Goal: Information Seeking & Learning: Learn about a topic

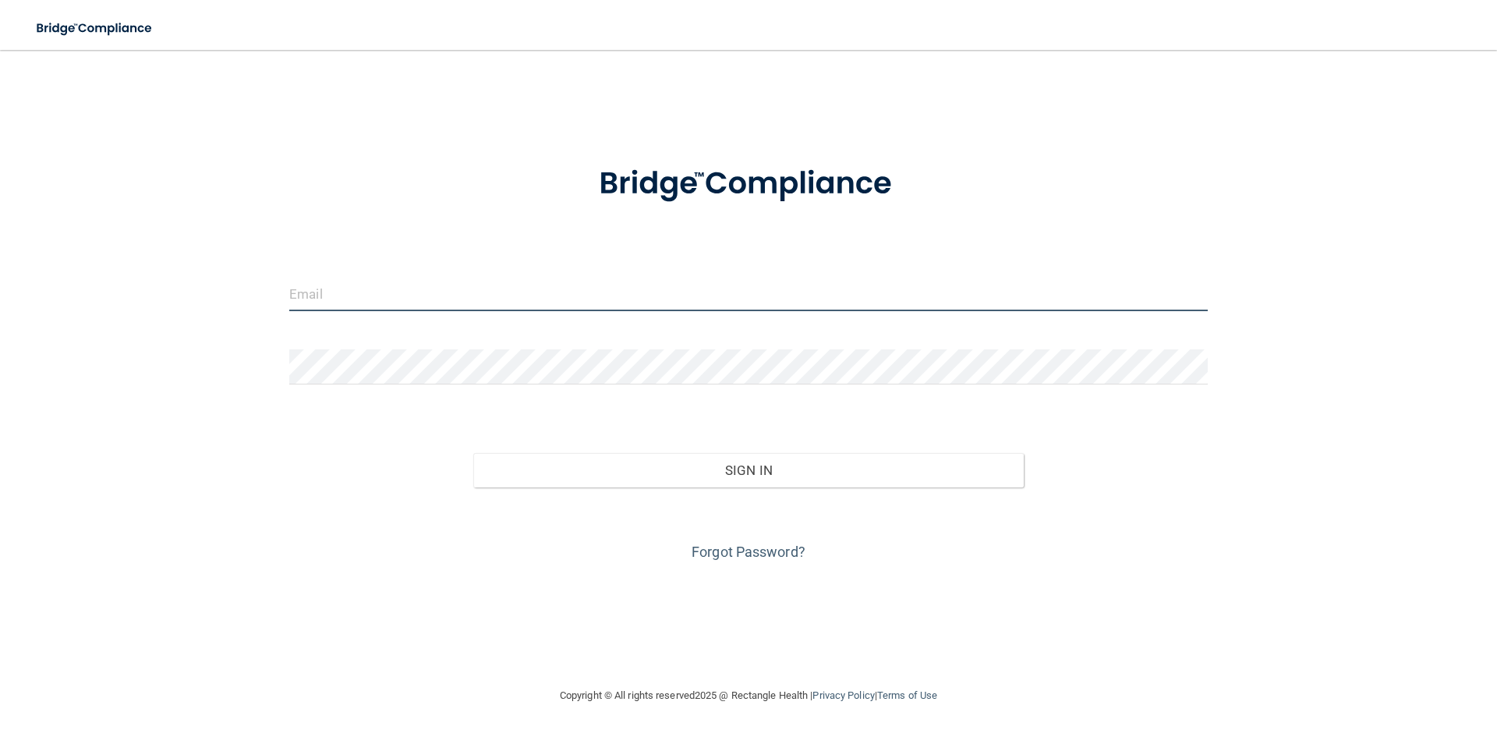
click at [292, 310] on input "email" at bounding box center [748, 293] width 918 height 35
click at [309, 299] on input "email" at bounding box center [748, 293] width 918 height 35
type input "[EMAIL_ADDRESS][DOMAIN_NAME]"
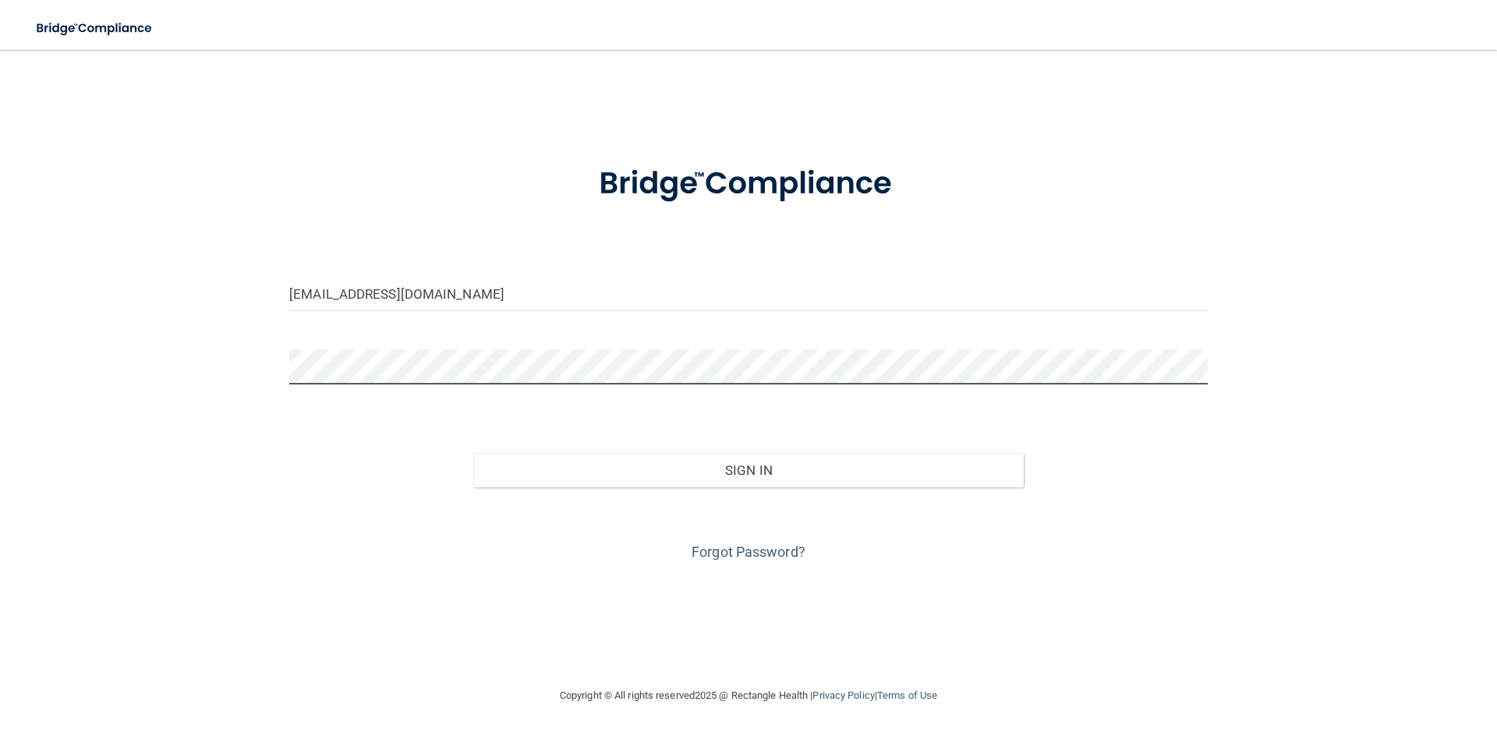
click at [473, 453] on button "Sign In" at bounding box center [748, 470] width 551 height 34
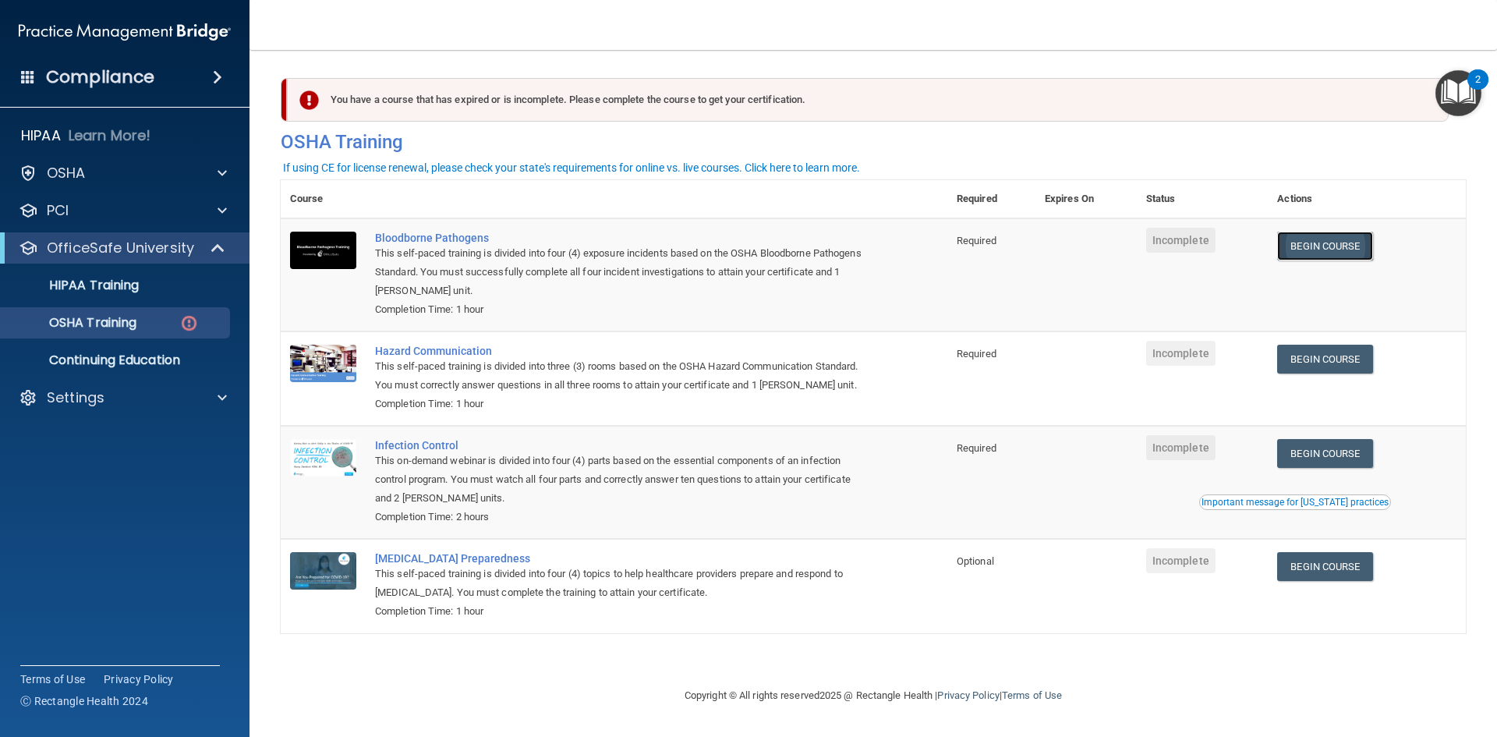
click at [1329, 242] on link "Begin Course" at bounding box center [1324, 246] width 95 height 29
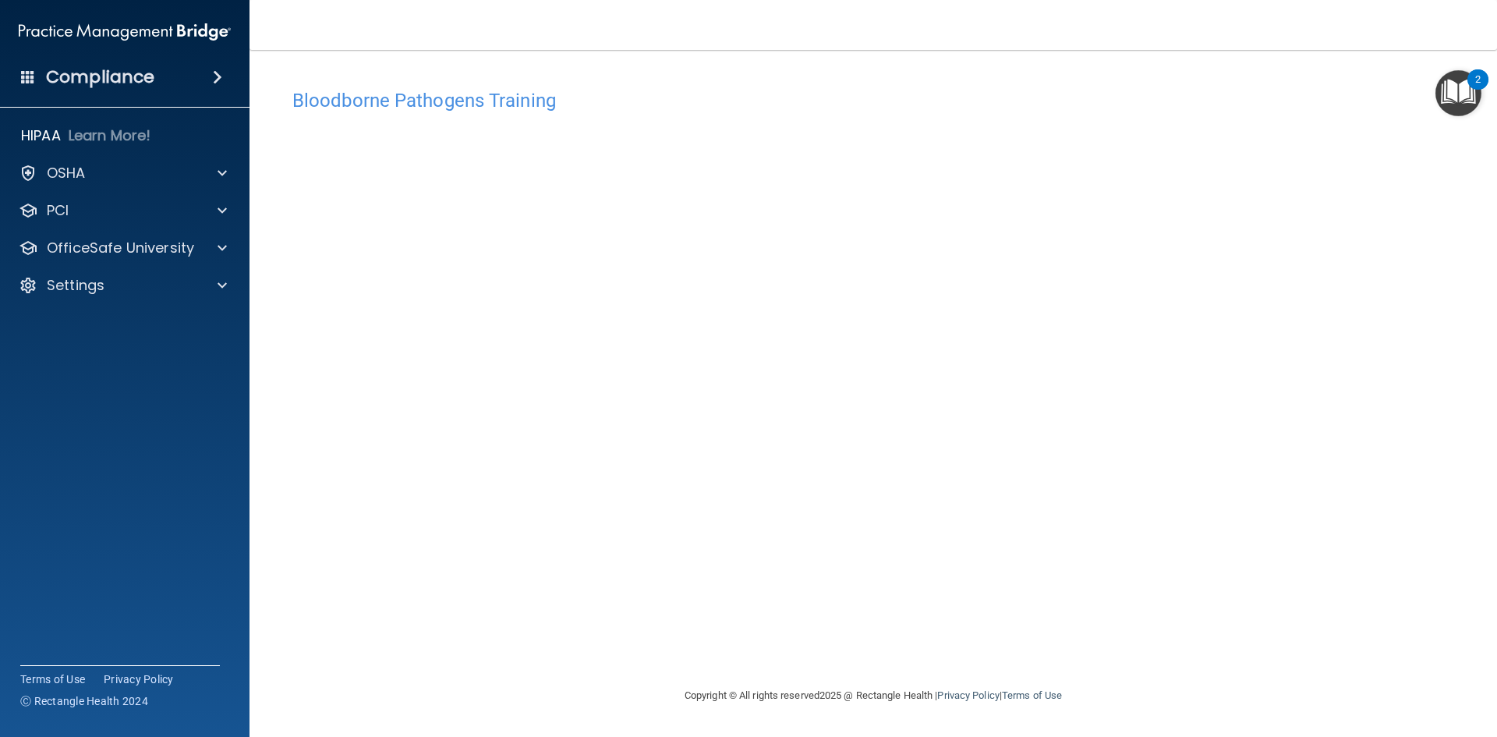
click at [1067, 95] on h4 "Bloodborne Pathogens Training" at bounding box center [873, 100] width 1162 height 20
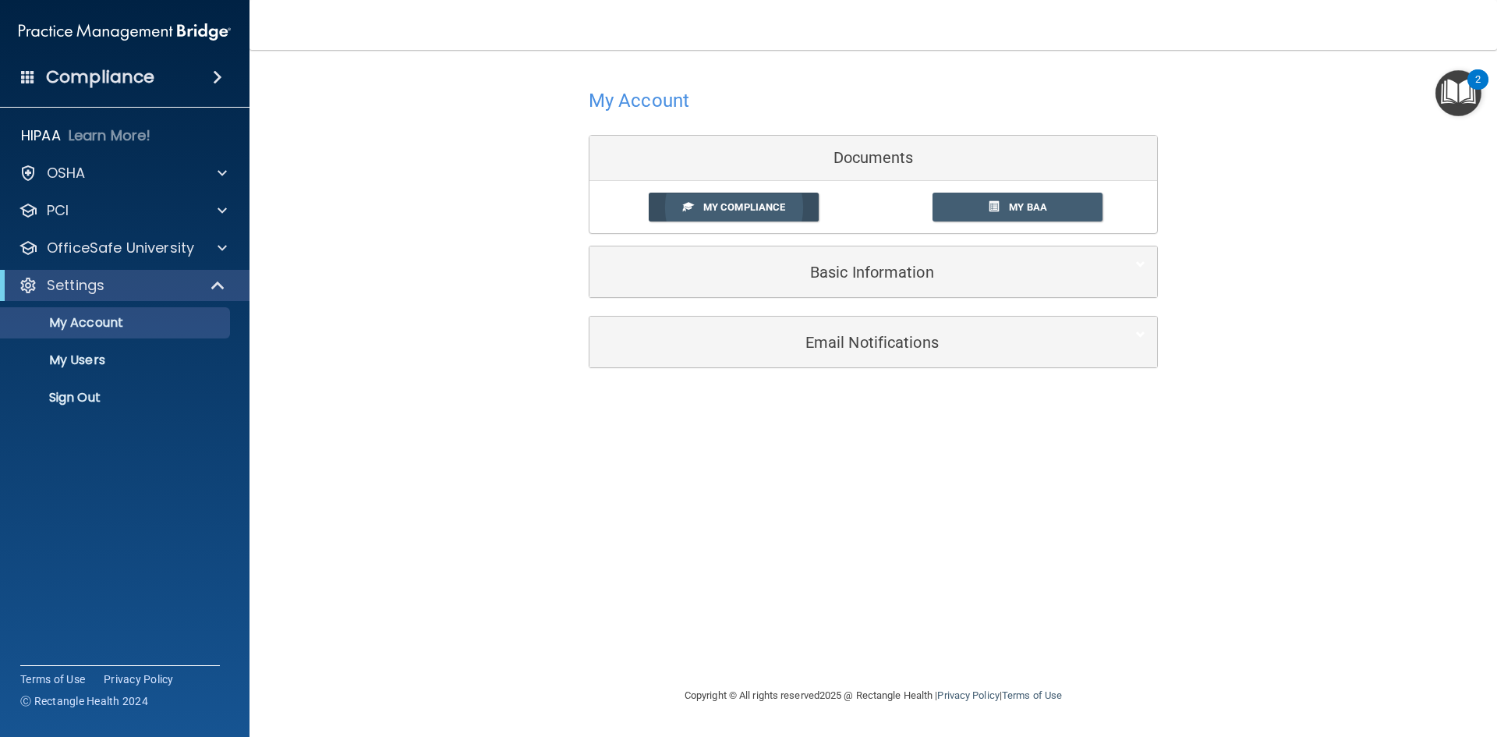
click at [731, 199] on link "My Compliance" at bounding box center [734, 207] width 171 height 29
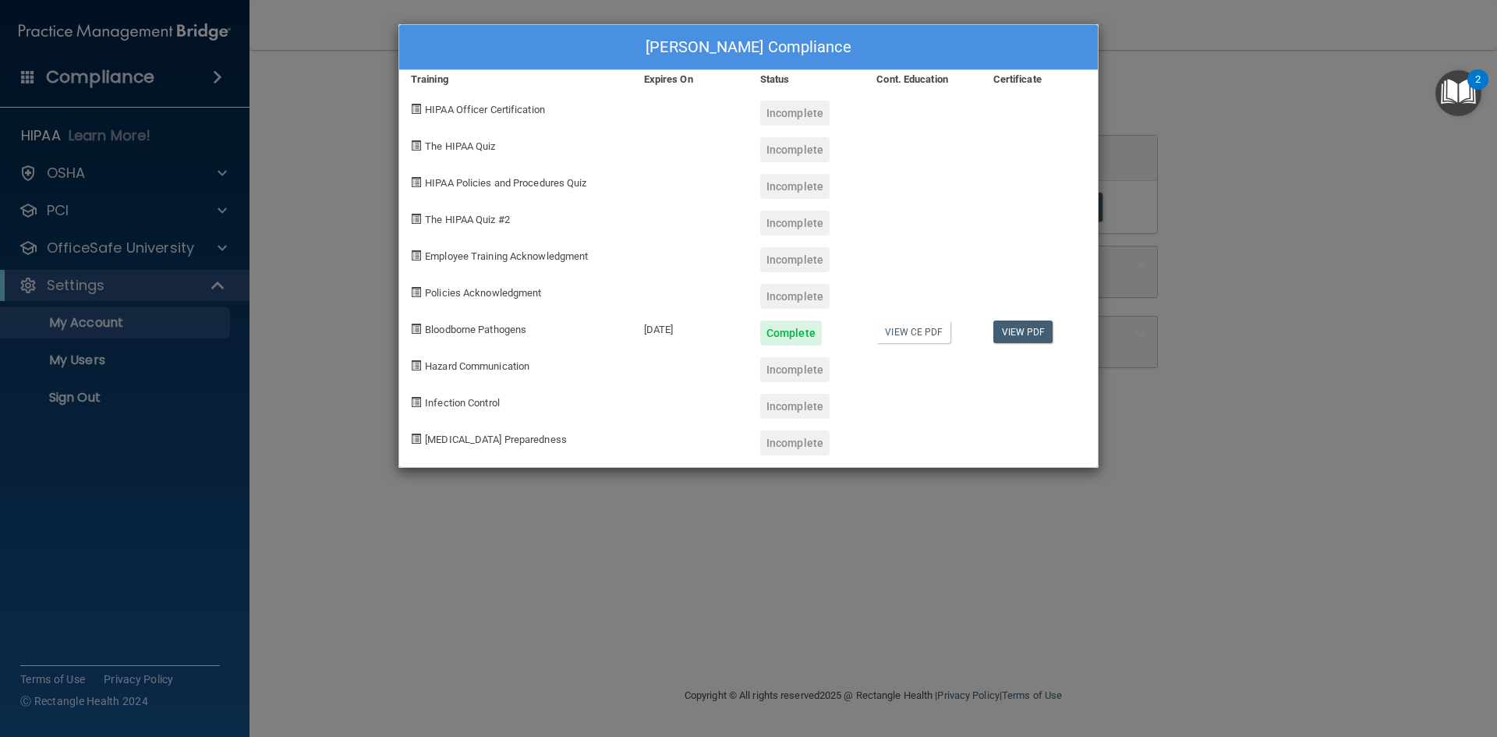
click at [1226, 168] on div "Jeremy Blankenship's Compliance Training Expires On Status Cont. Education Cert…" at bounding box center [748, 368] width 1497 height 737
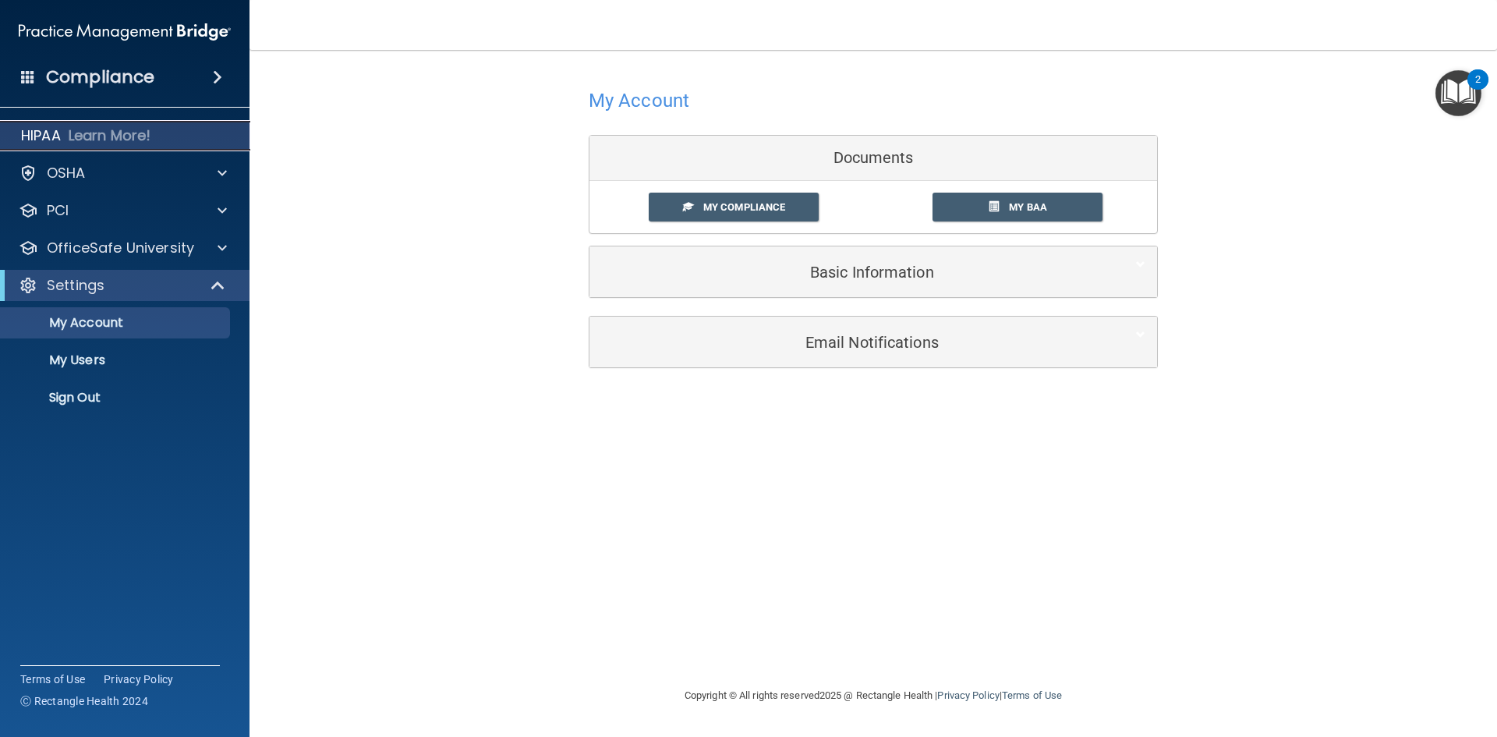
click at [101, 148] on div "HIPAA Learn More!" at bounding box center [125, 135] width 274 height 31
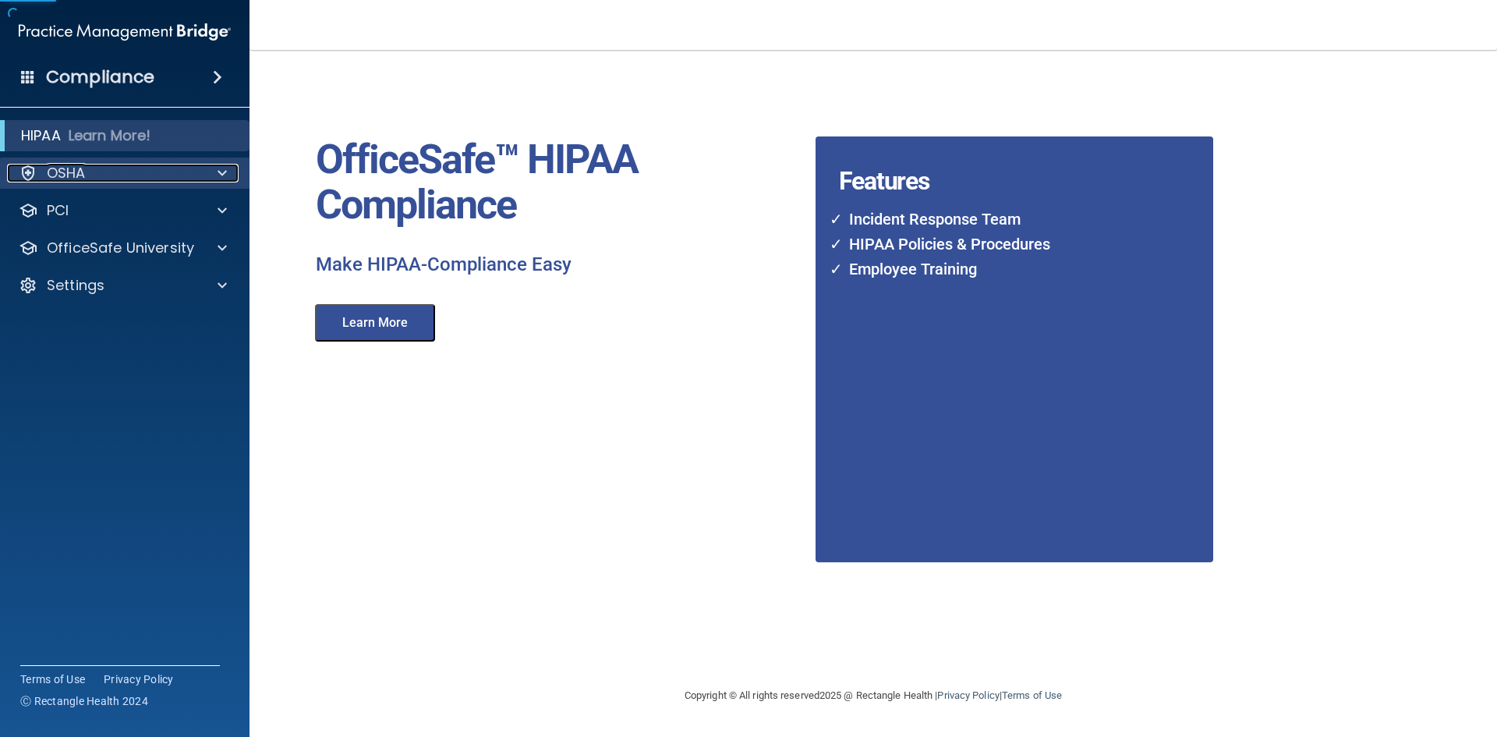
click at [111, 172] on div "OSHA" at bounding box center [103, 173] width 193 height 19
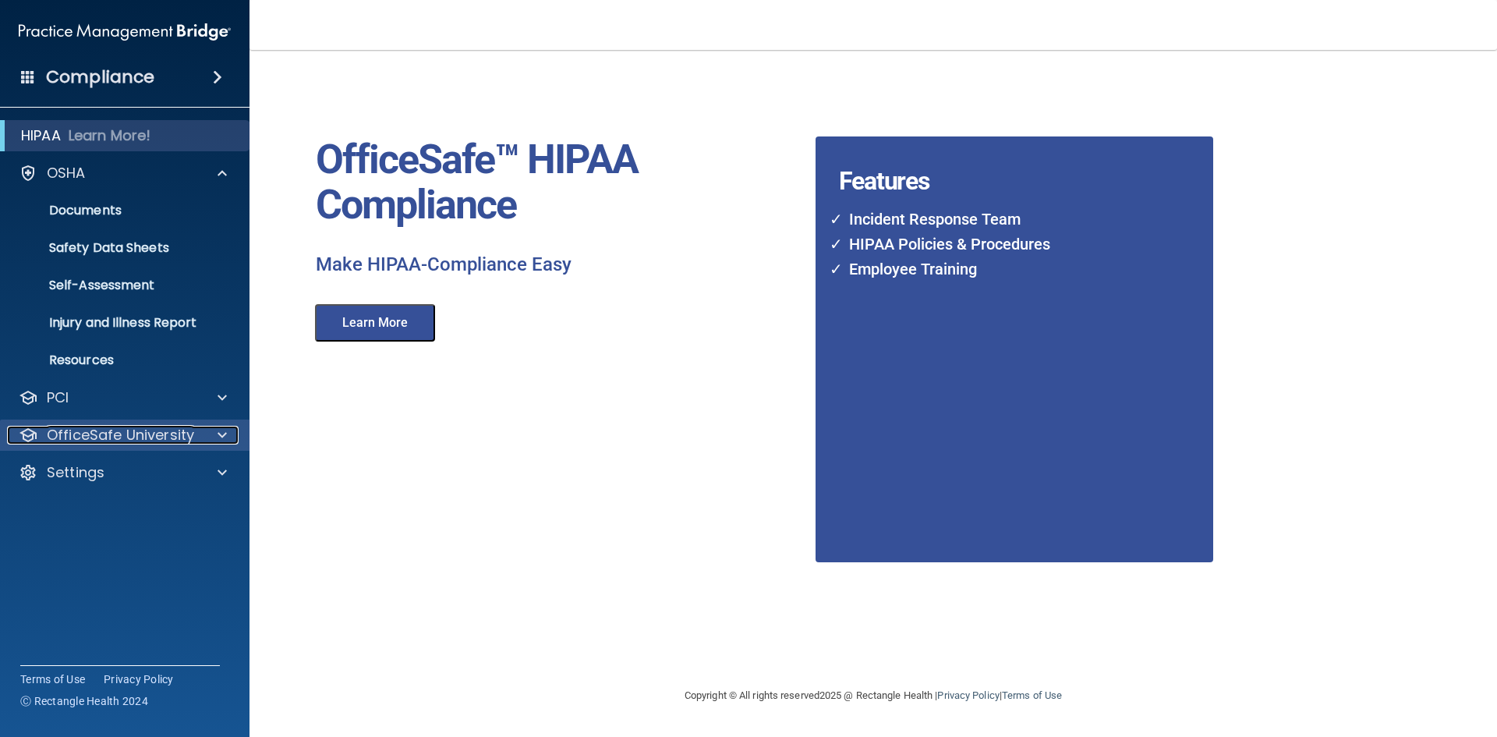
click at [170, 431] on p "OfficeSafe University" at bounding box center [120, 435] width 147 height 19
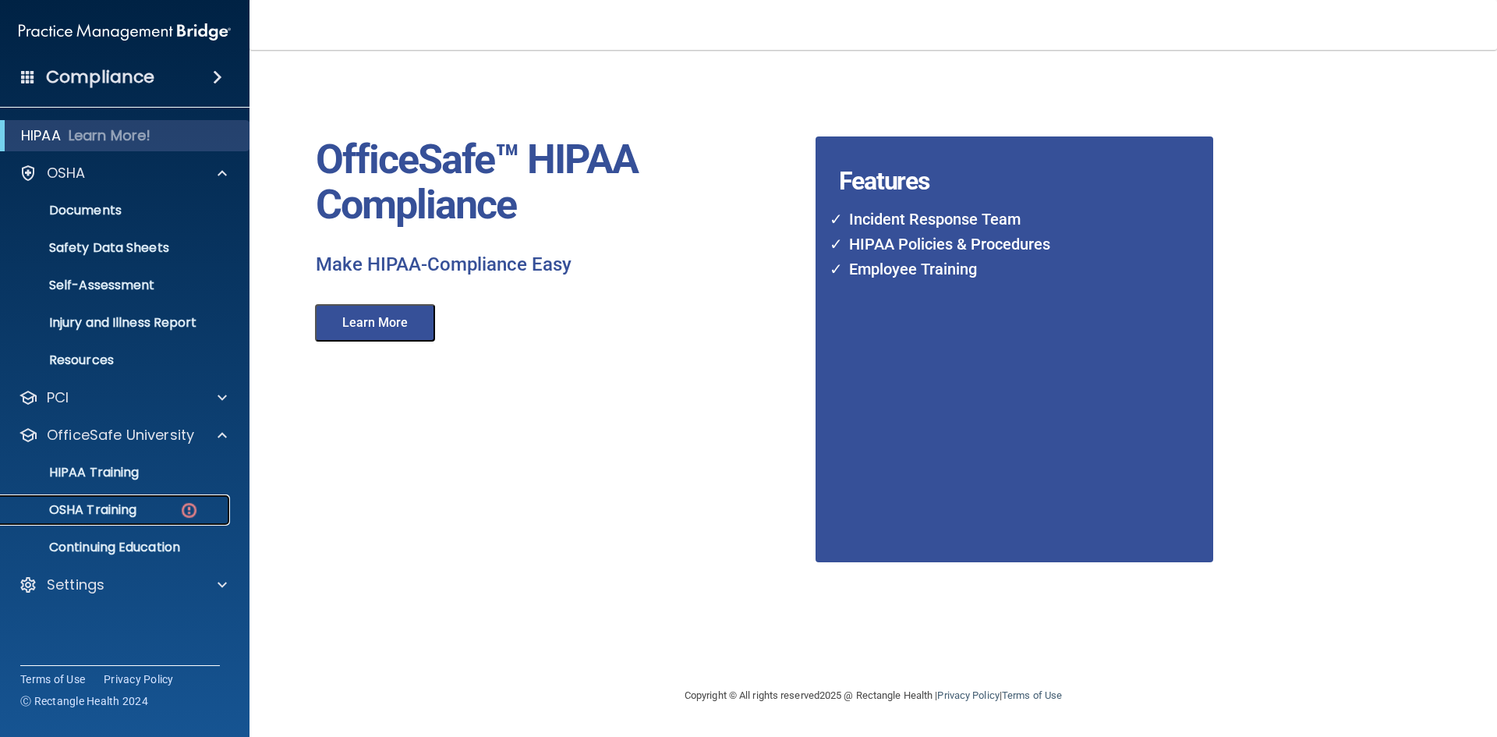
click at [158, 508] on div "OSHA Training" at bounding box center [116, 510] width 213 height 16
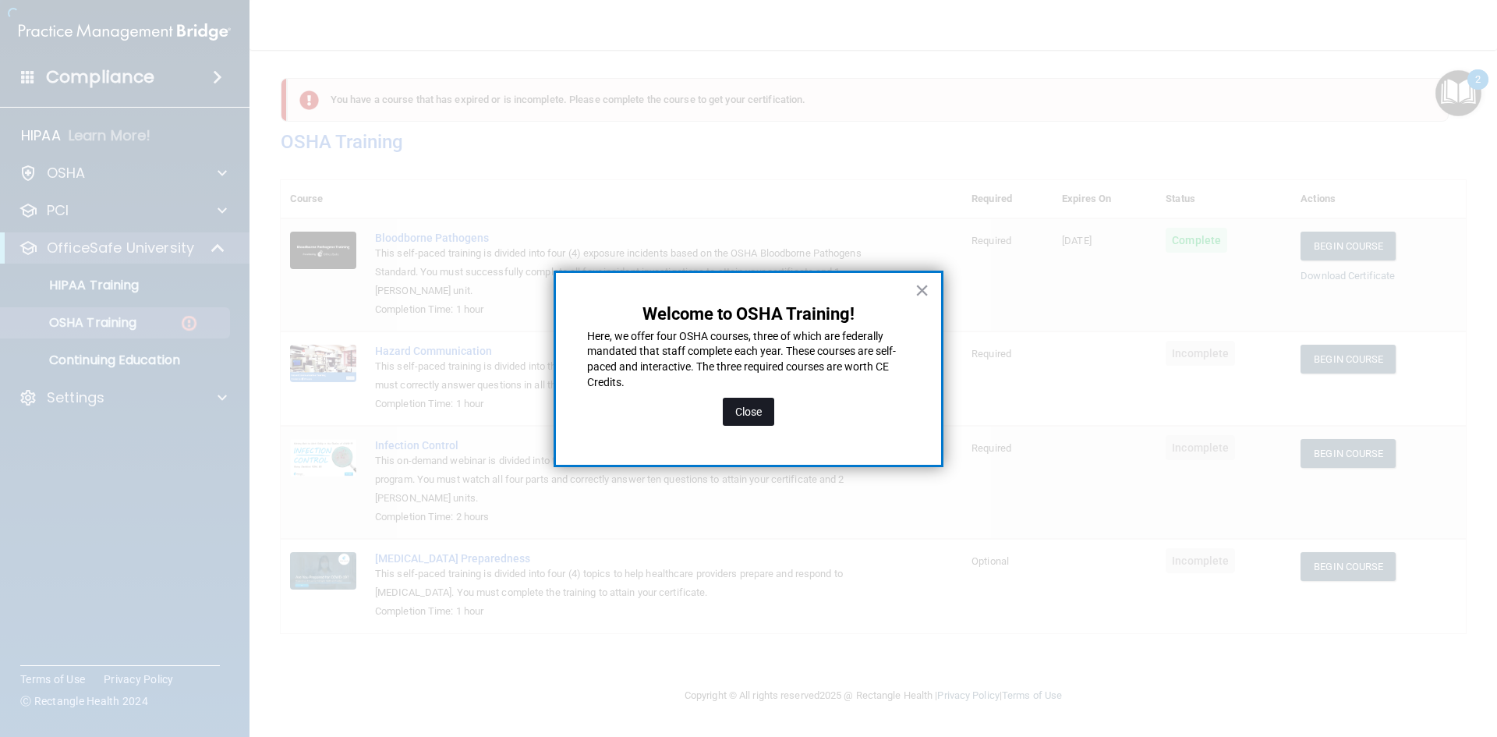
click at [752, 414] on button "Close" at bounding box center [748, 412] width 51 height 28
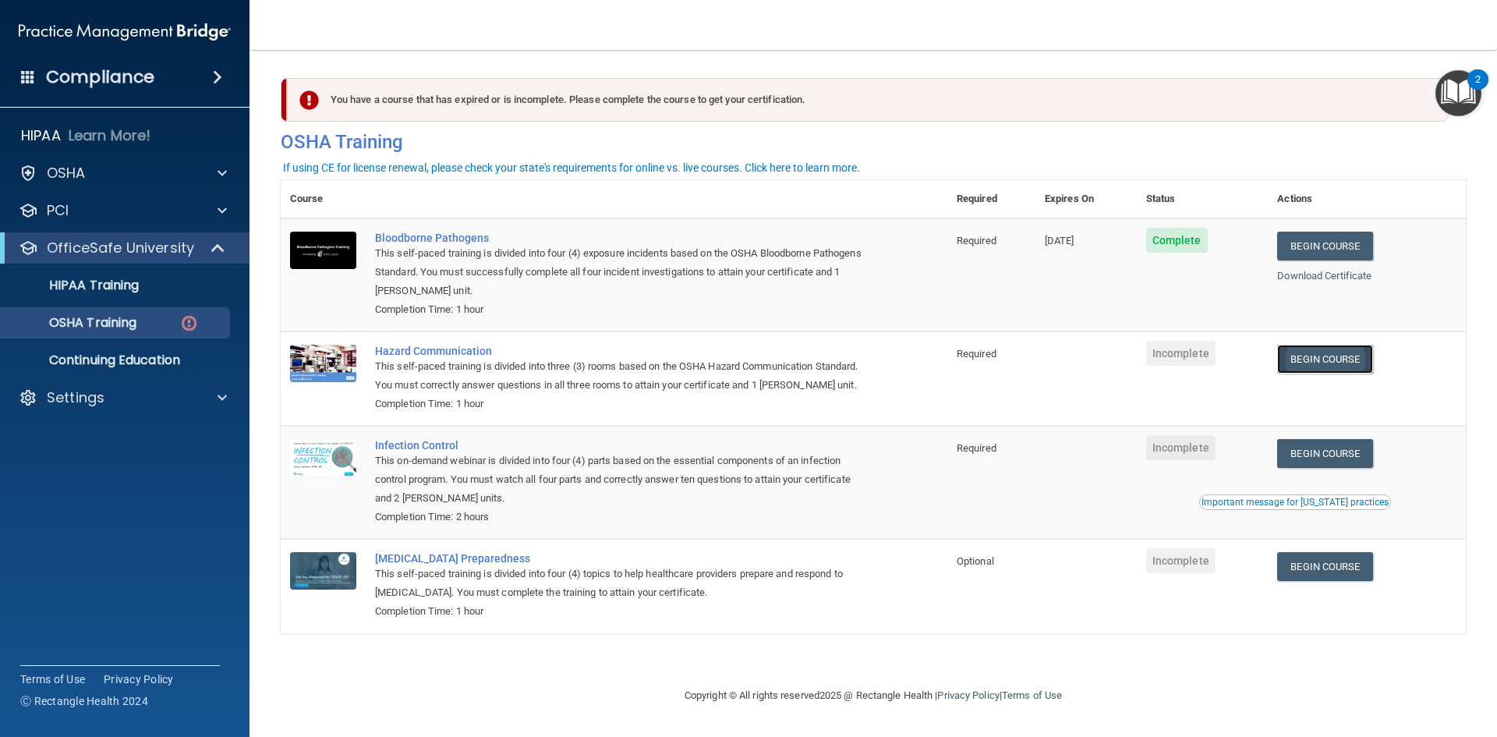
click at [1325, 362] on link "Begin Course" at bounding box center [1324, 359] width 95 height 29
click at [1332, 450] on link "Begin Course" at bounding box center [1324, 453] width 95 height 29
